Goal: Task Accomplishment & Management: Manage account settings

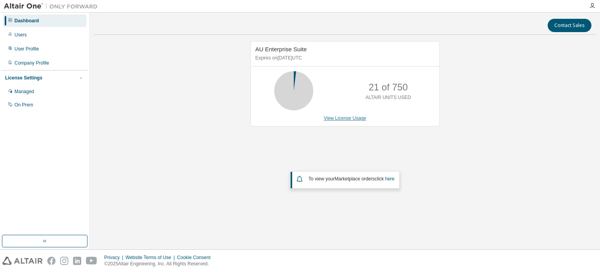
click at [336, 119] on link "View License Usage" at bounding box center [345, 117] width 43 height 5
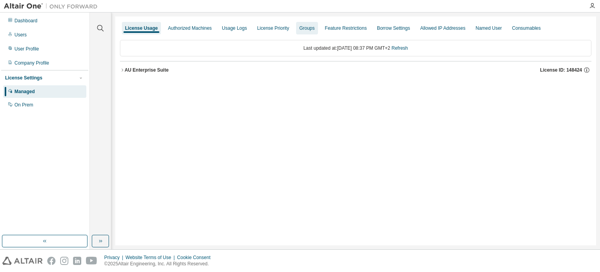
click at [311, 26] on div "Groups" at bounding box center [306, 28] width 21 height 13
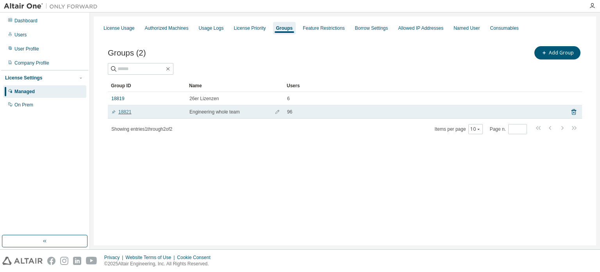
click at [123, 111] on link "18821" at bounding box center [121, 112] width 20 height 6
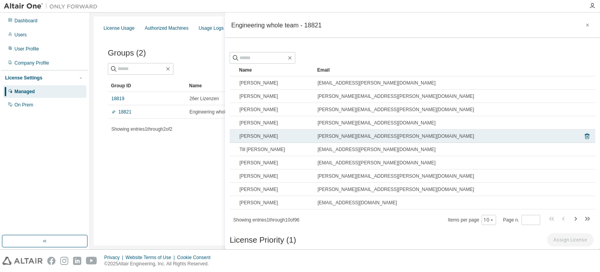
scroll to position [18, 0]
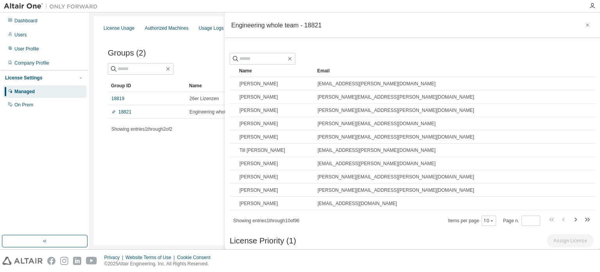
click at [160, 148] on div "Groups (2) Add Group Clear Load Save Save As Field Operator Value Select filter…" at bounding box center [344, 95] width 493 height 120
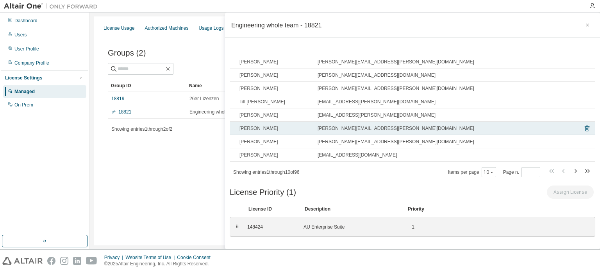
scroll to position [0, 0]
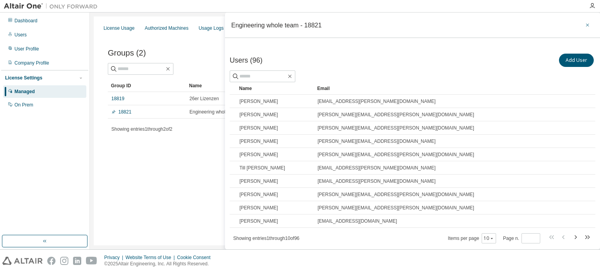
click at [585, 26] on icon "button" at bounding box center [587, 25] width 5 height 6
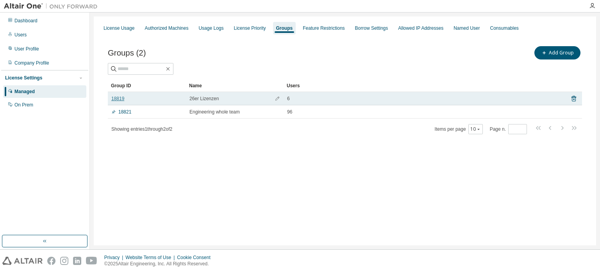
click at [119, 100] on link "18819" at bounding box center [117, 98] width 13 height 6
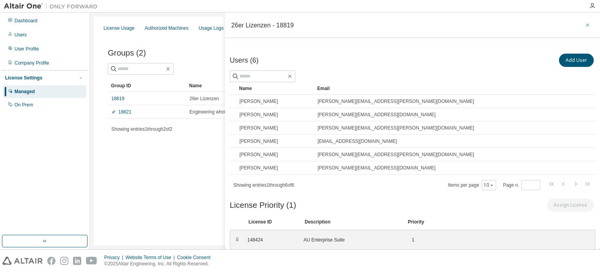
click at [581, 23] on button "button" at bounding box center [587, 25] width 13 height 13
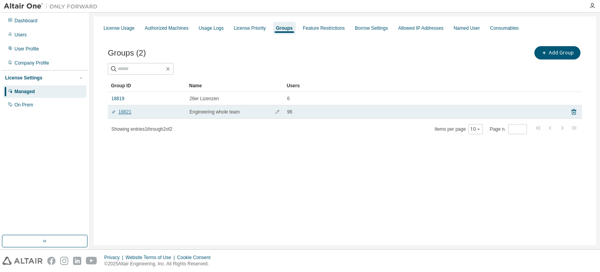
click at [129, 113] on link "18821" at bounding box center [121, 112] width 20 height 6
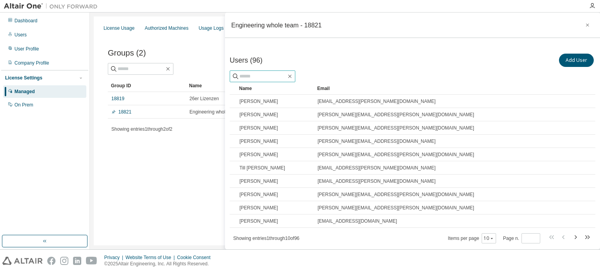
click at [254, 73] on input "text" at bounding box center [262, 76] width 47 height 8
type input "**********"
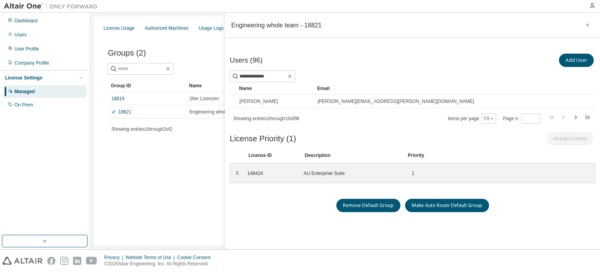
click at [586, 25] on icon "button" at bounding box center [587, 24] width 3 height 3
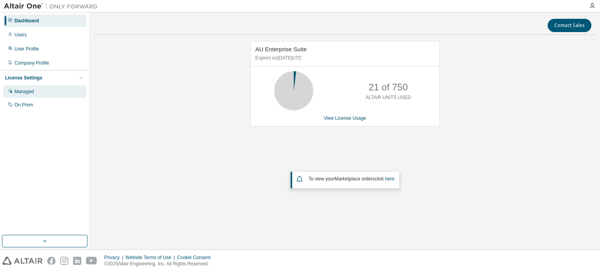
click at [25, 93] on div "Managed" at bounding box center [24, 91] width 20 height 6
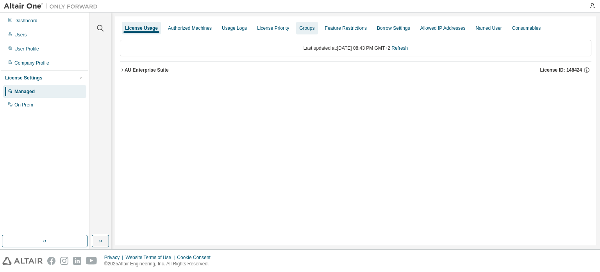
click at [299, 29] on div "Groups" at bounding box center [306, 28] width 15 height 6
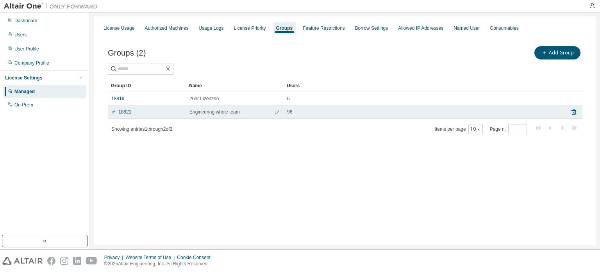
click at [122, 114] on td "18821" at bounding box center [147, 111] width 78 height 13
click at [124, 112] on link "18821" at bounding box center [121, 112] width 20 height 6
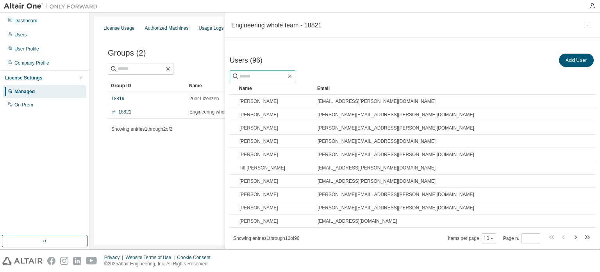
click at [258, 79] on input "text" at bounding box center [262, 76] width 47 height 8
type input "**********"
